Goal: Communication & Community: Answer question/provide support

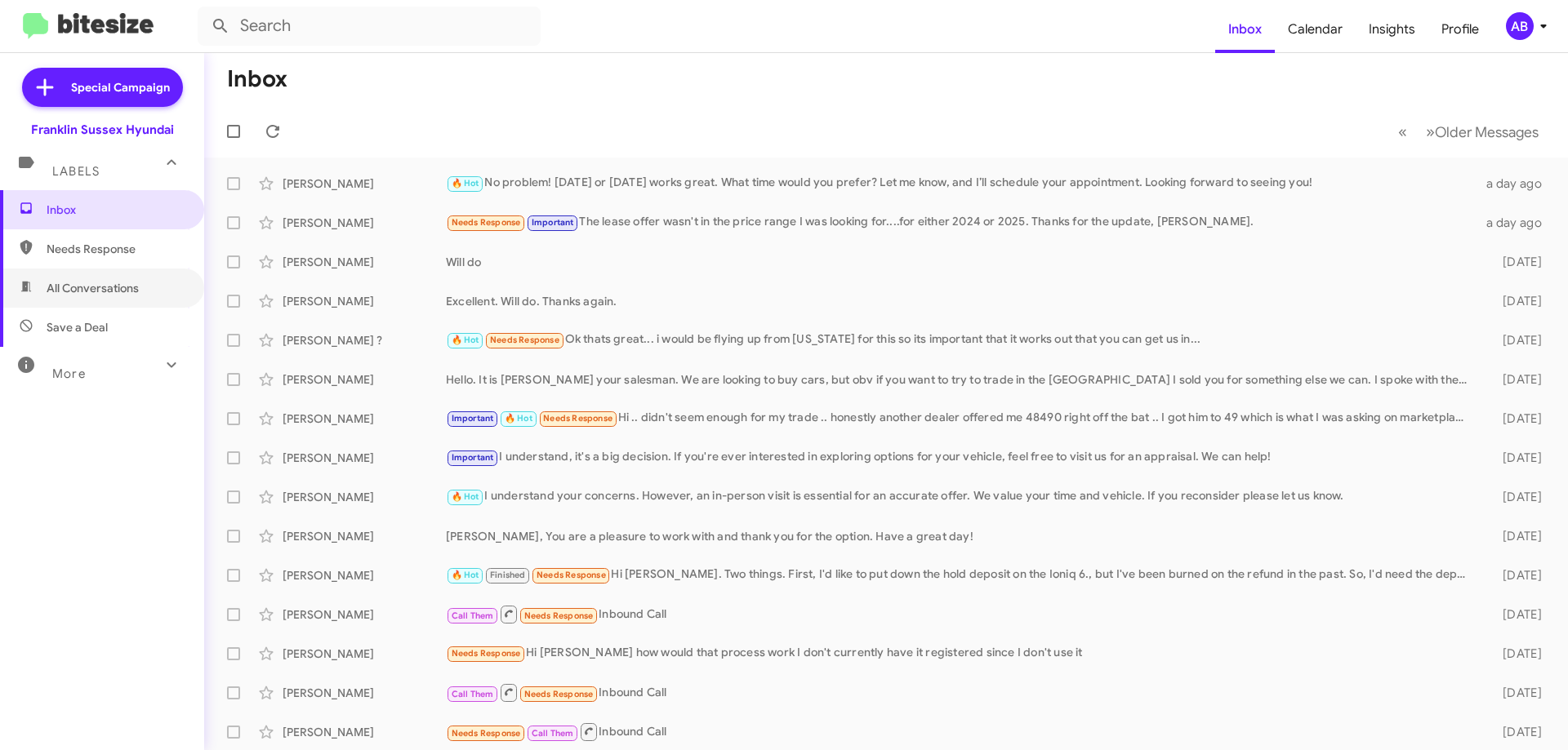
click at [111, 288] on span "All Conversations" at bounding box center [92, 288] width 92 height 16
type input "in:all-conversations"
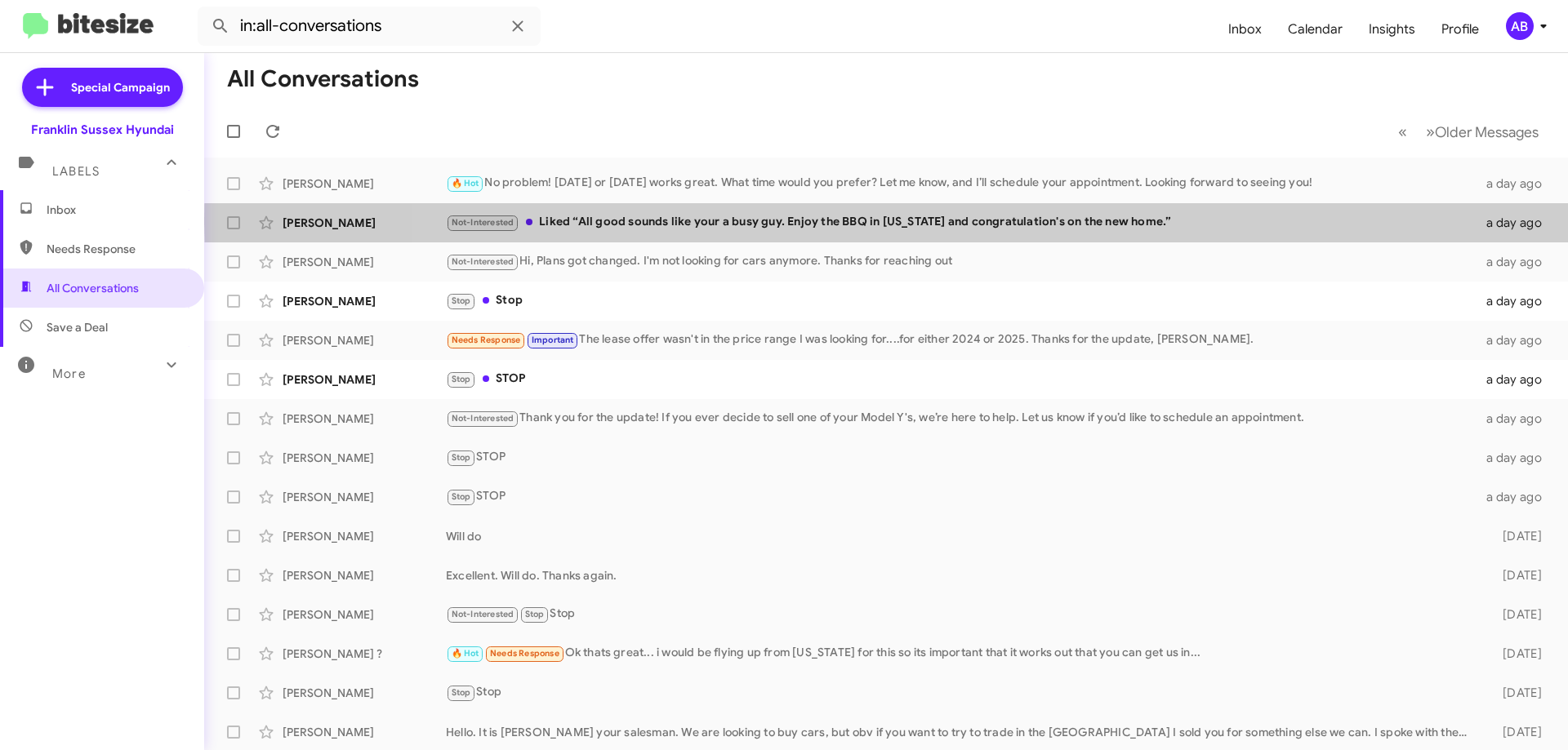
click at [1028, 219] on div "Not-Interested Liked “All good sounds like your a busy guy. Enjoy the BBQ in [U…" at bounding box center [961, 222] width 1031 height 19
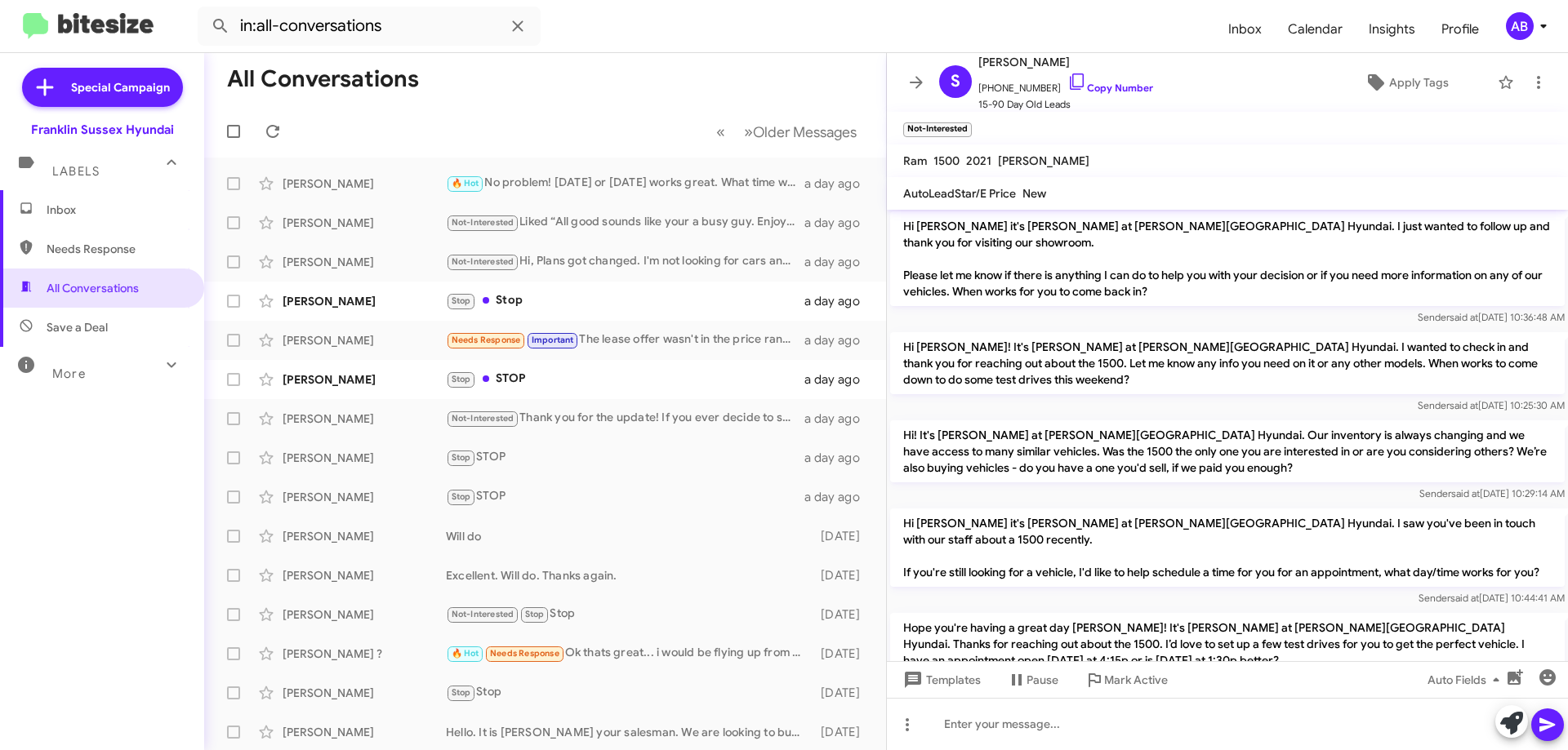
scroll to position [74, 0]
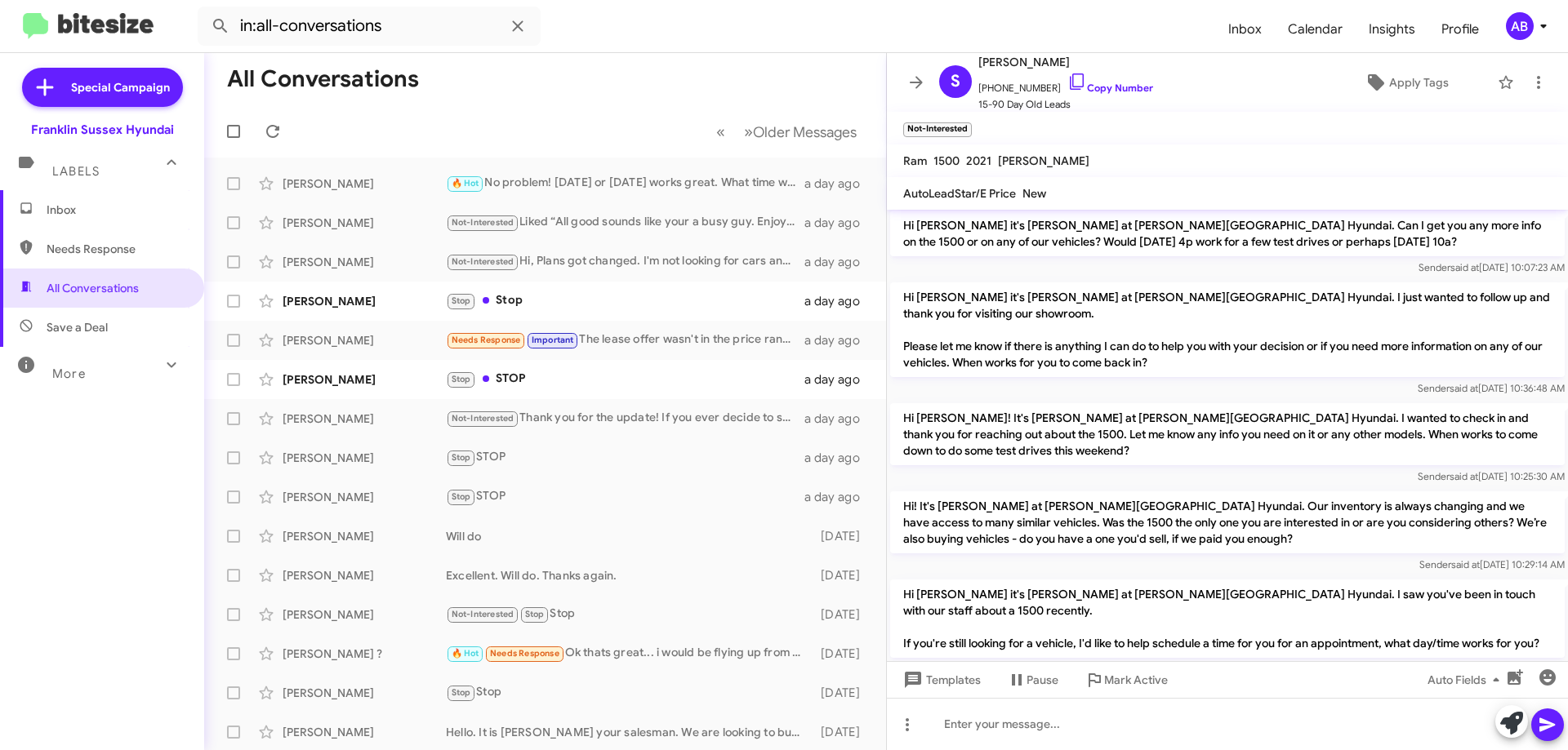
click at [908, 72] on icon at bounding box center [917, 82] width 20 height 20
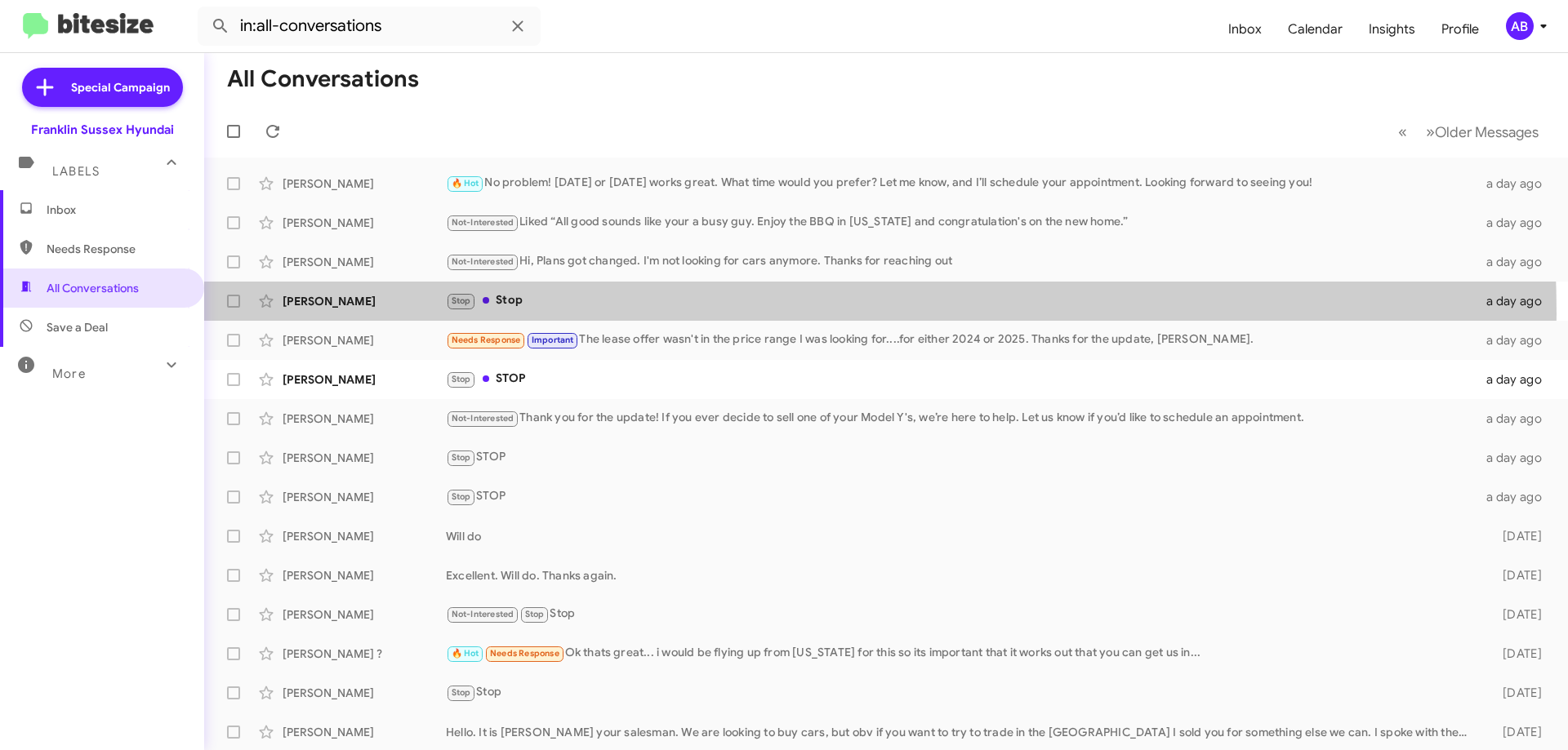
click at [633, 313] on div "[PERSON_NAME] Stop Stop a day ago" at bounding box center [886, 302] width 1338 height 33
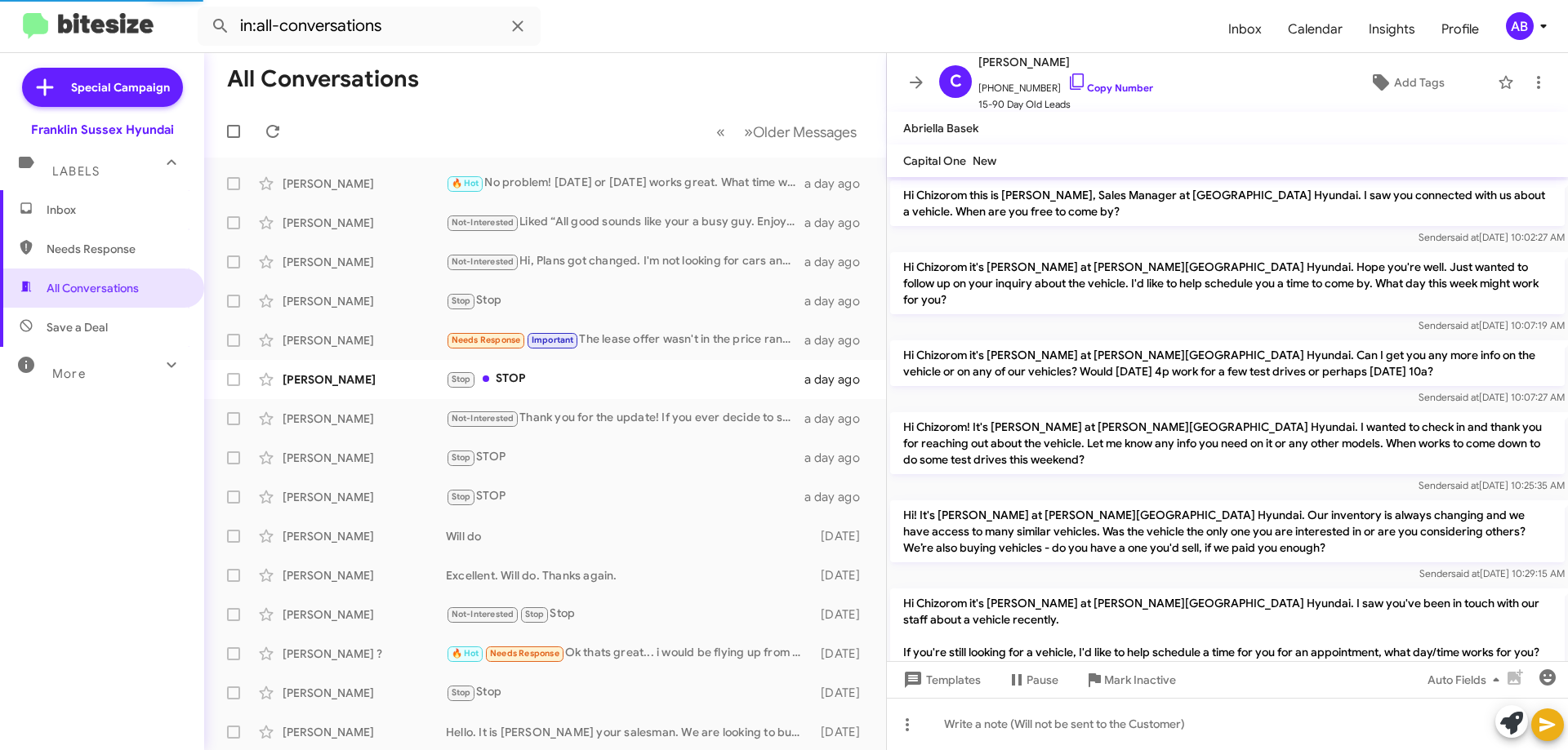
scroll to position [225, 0]
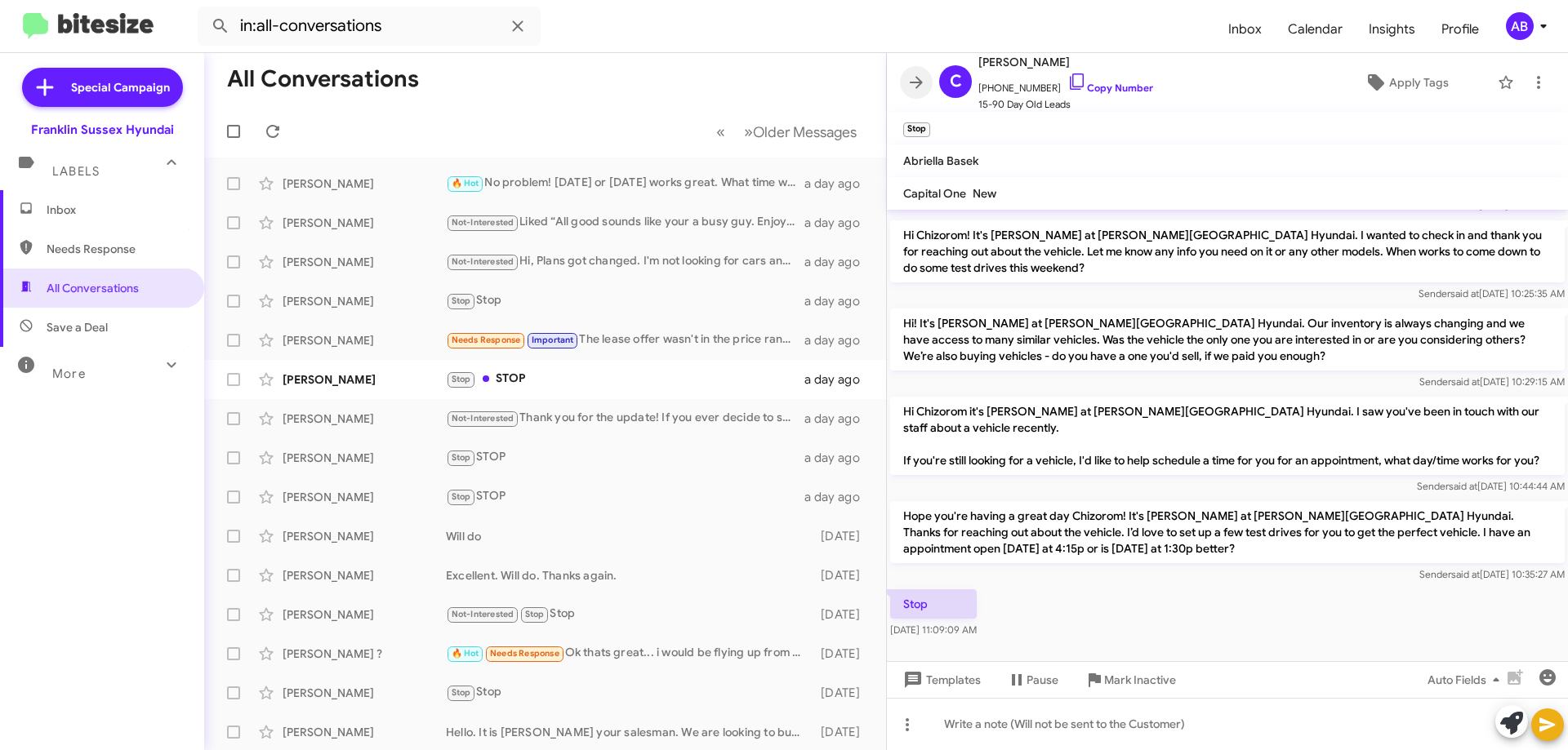
click at [925, 82] on icon at bounding box center [917, 82] width 20 height 20
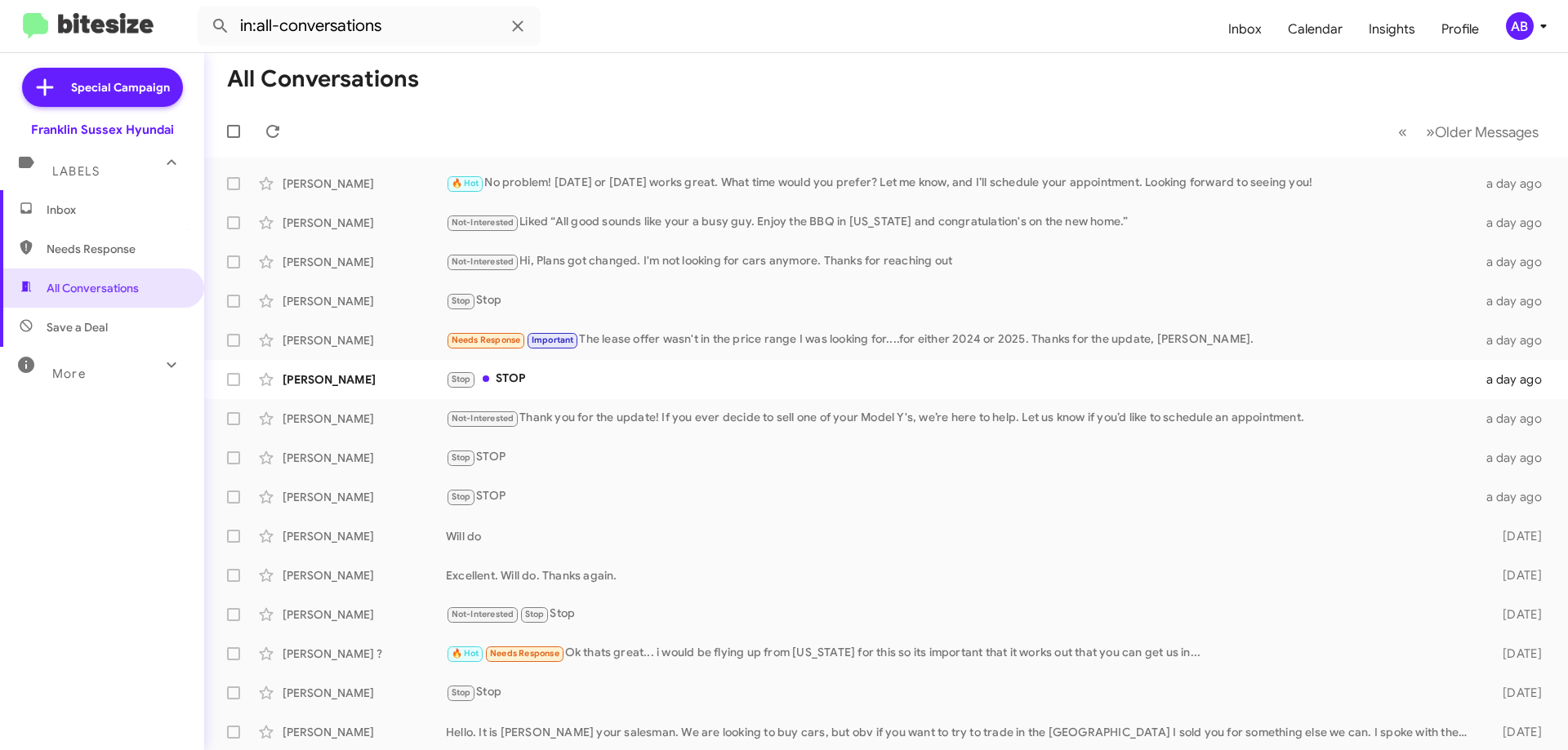
click at [693, 369] on div "[PERSON_NAME] Stop STOP a day ago" at bounding box center [886, 380] width 1338 height 33
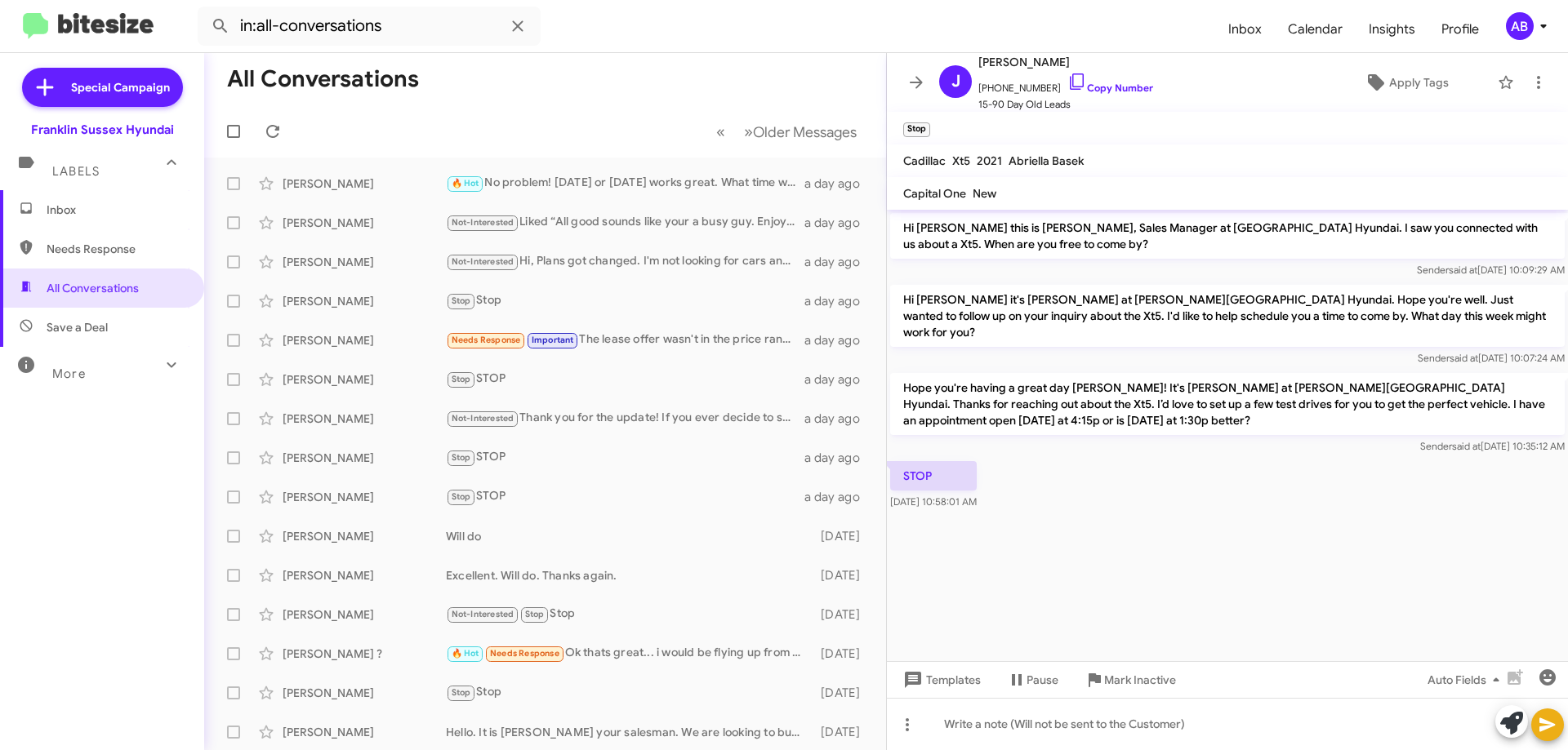
click at [924, 83] on icon at bounding box center [917, 82] width 20 height 20
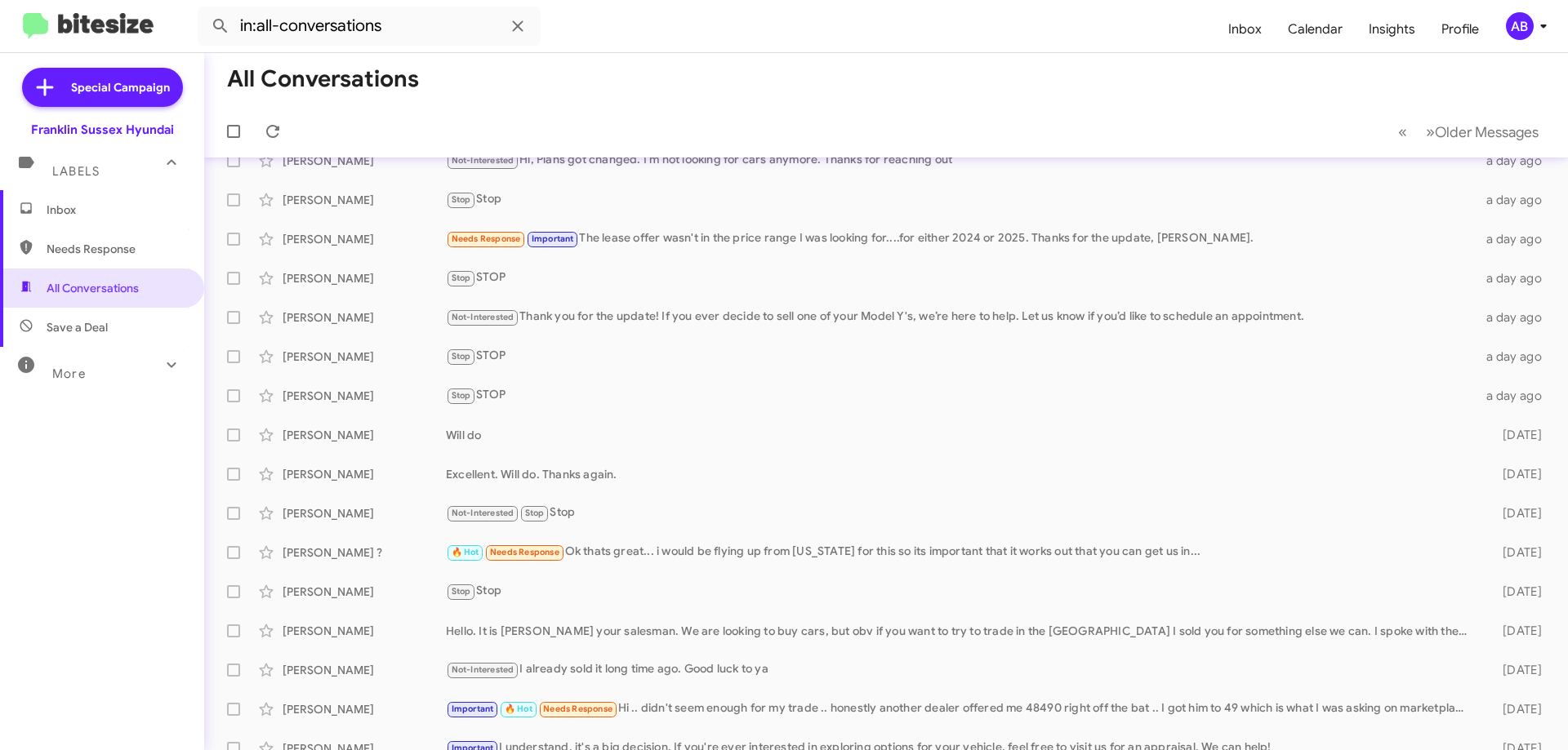
scroll to position [197, 0]
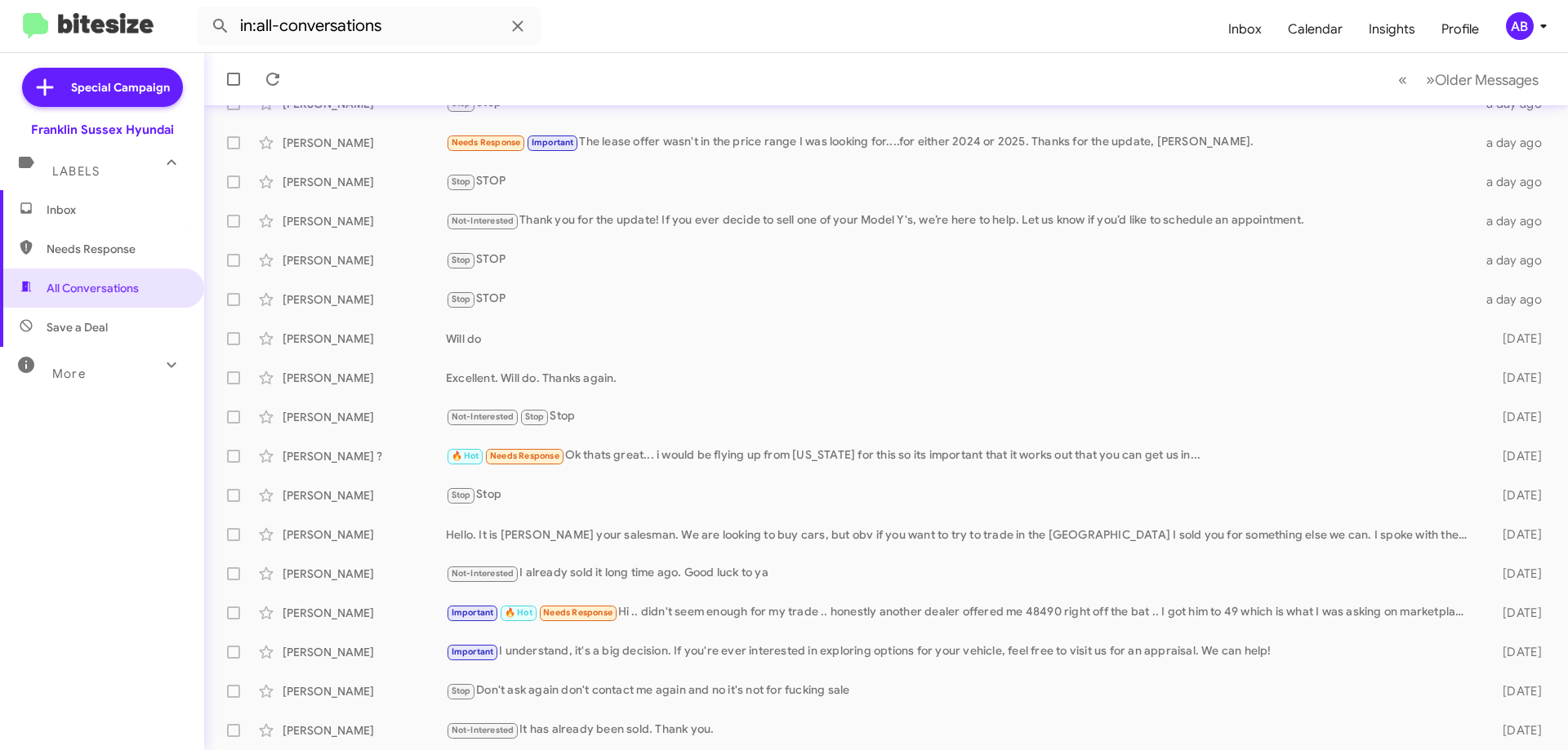
click at [803, 685] on div "Stop Don't ask again don't contact me again and no it's not for fucking sale" at bounding box center [961, 691] width 1031 height 19
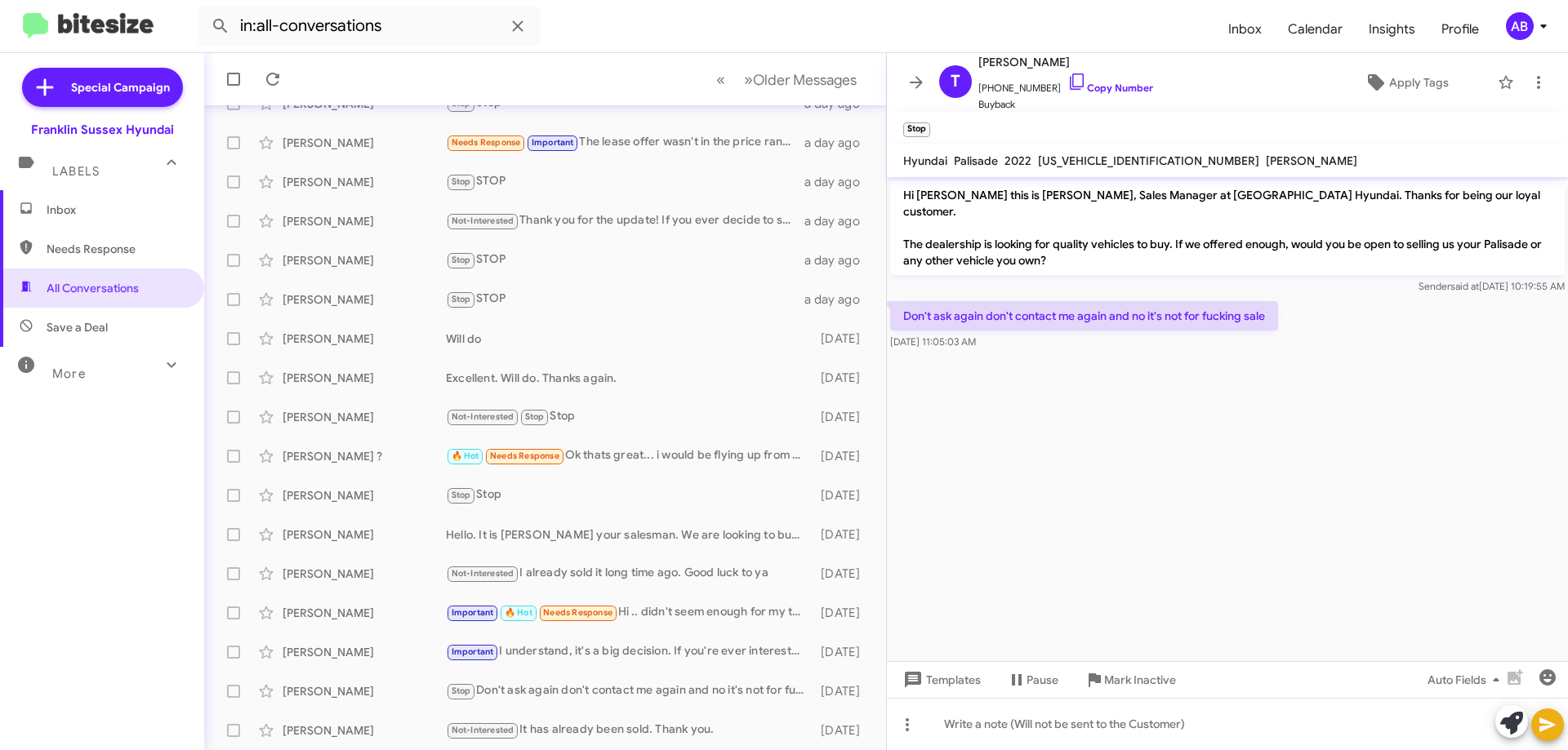
click at [1101, 87] on link "Copy Number" at bounding box center [1110, 88] width 86 height 13
click at [908, 87] on icon at bounding box center [917, 82] width 20 height 20
